Goal: Task Accomplishment & Management: Manage account settings

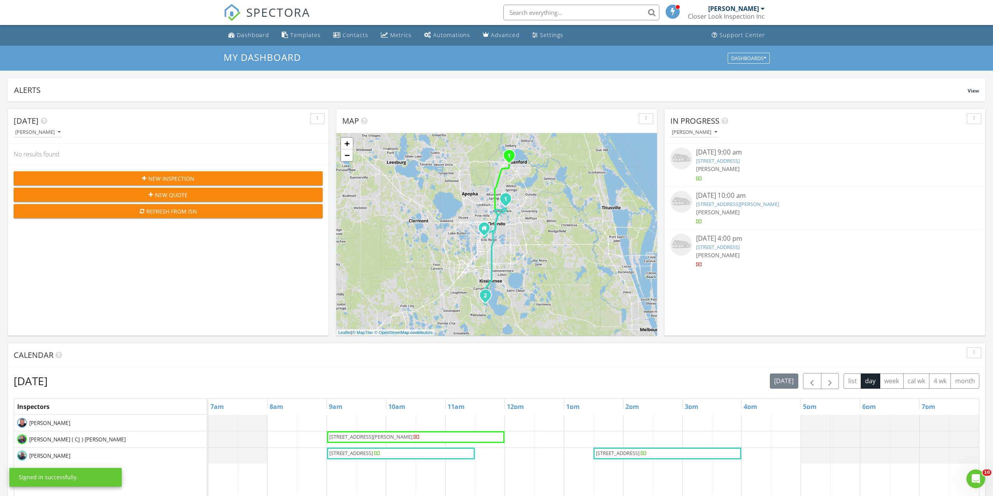
click at [754, 9] on div "[PERSON_NAME]" at bounding box center [733, 9] width 51 height 8
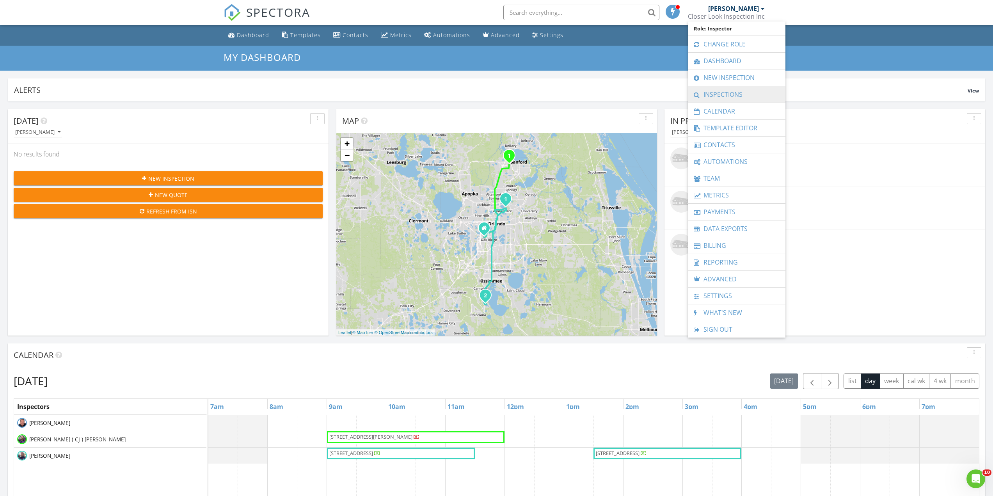
click at [726, 93] on link "Inspections" at bounding box center [737, 94] width 90 height 16
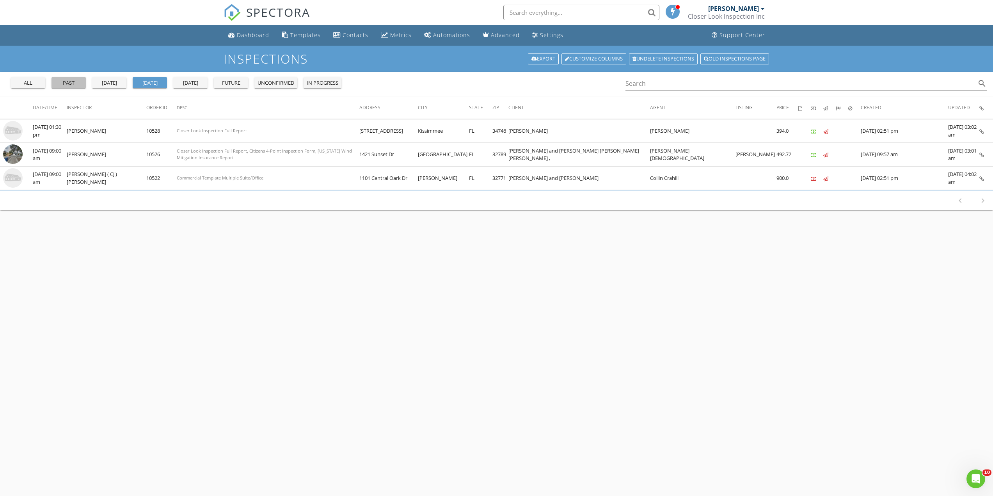
click at [67, 86] on div "past" at bounding box center [69, 83] width 28 height 8
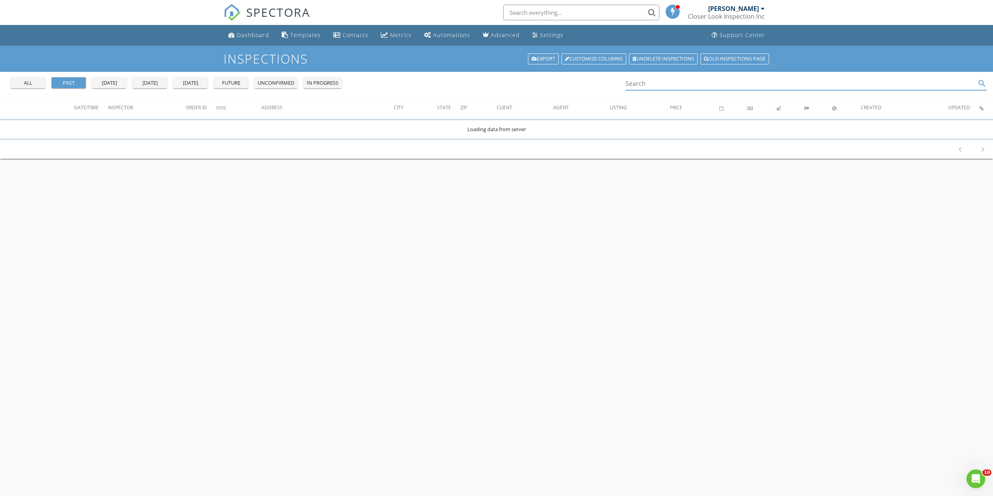
drag, startPoint x: 639, startPoint y: 83, endPoint x: 436, endPoint y: 206, distance: 237.4
click at [638, 83] on input "Search" at bounding box center [800, 83] width 351 height 13
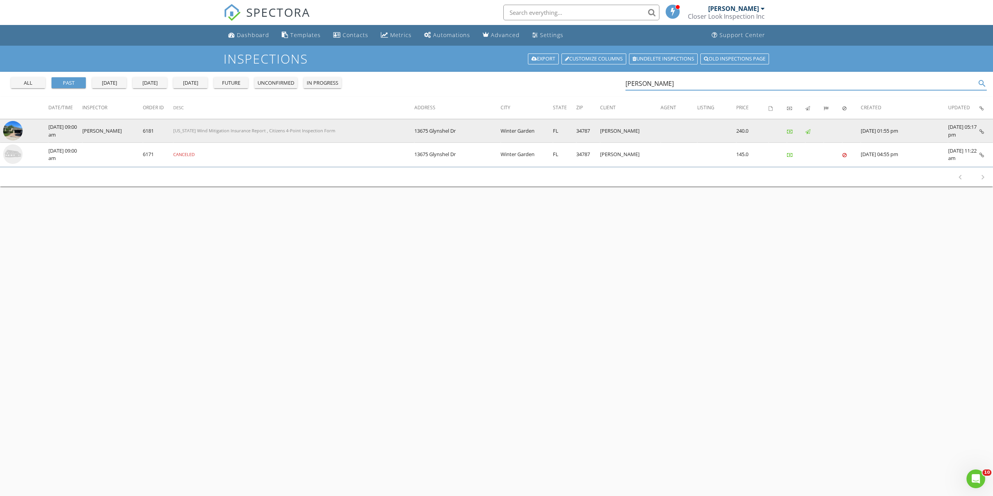
type input "joe schneider"
click at [14, 129] on img at bounding box center [13, 131] width 20 height 20
click at [15, 128] on img at bounding box center [13, 131] width 20 height 20
click at [7, 133] on img at bounding box center [13, 131] width 20 height 20
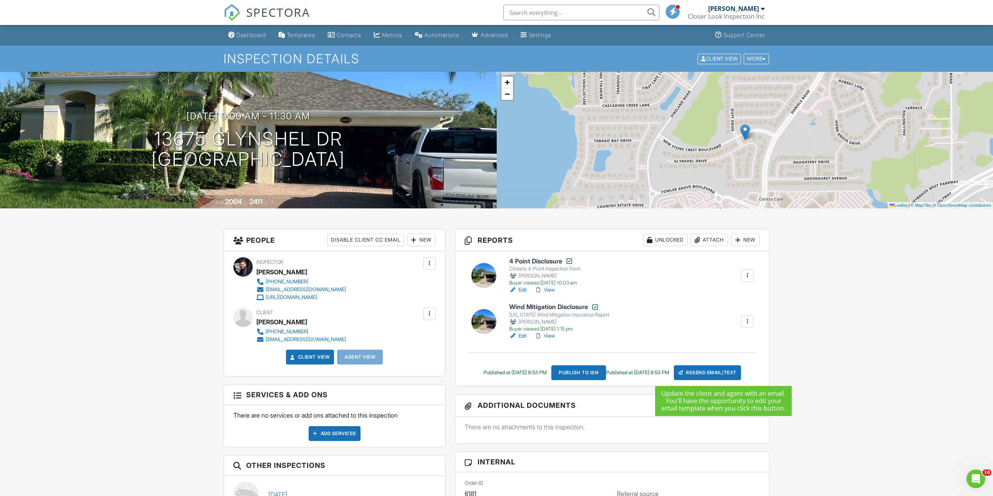
click at [737, 366] on div "Resend Email/Text" at bounding box center [707, 372] width 67 height 15
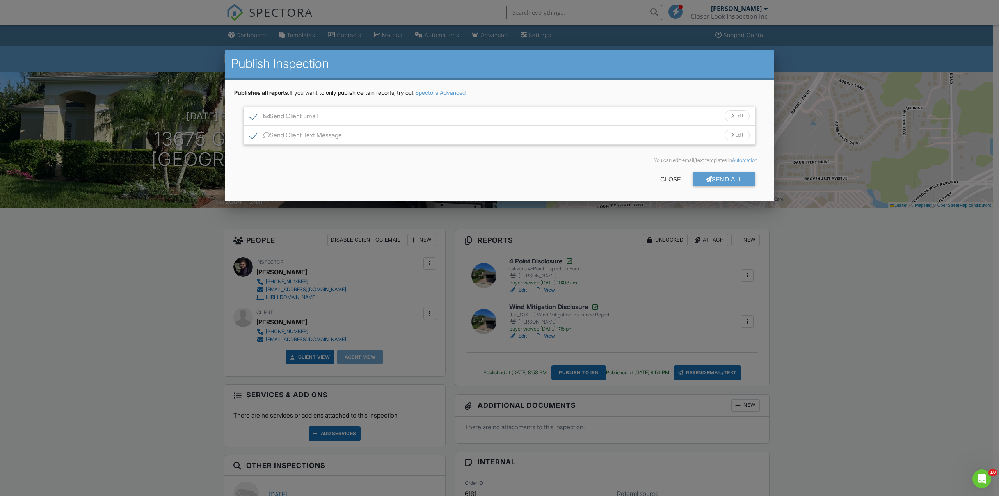
click at [714, 178] on div "Send All" at bounding box center [724, 179] width 62 height 14
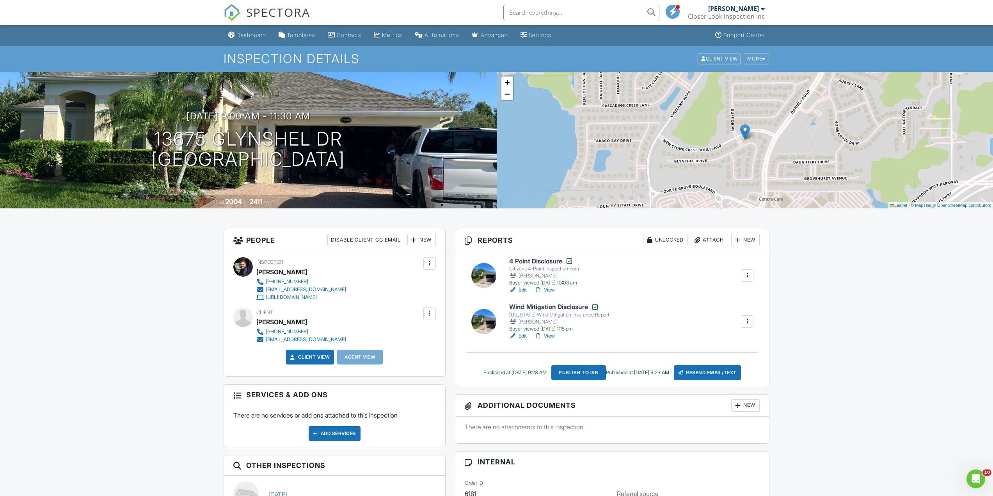
click at [551, 288] on link "View" at bounding box center [545, 290] width 20 height 8
click at [549, 334] on link "View" at bounding box center [545, 336] width 20 height 8
drag, startPoint x: 335, startPoint y: 340, endPoint x: 263, endPoint y: 340, distance: 72.2
click at [262, 340] on div "Client Joe Schneider (407) 868-6750 jschneider575@gmail.com" at bounding box center [319, 325] width 127 height 36
copy link "[EMAIL_ADDRESS][DOMAIN_NAME]"
